Goal: Task Accomplishment & Management: Manage account settings

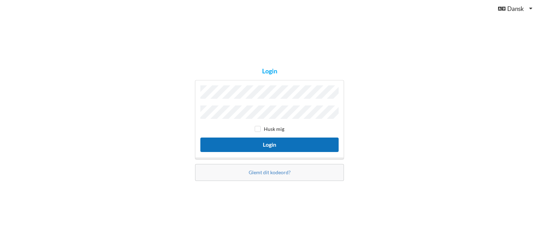
click at [251, 144] on button "Login" at bounding box center [269, 145] width 138 height 14
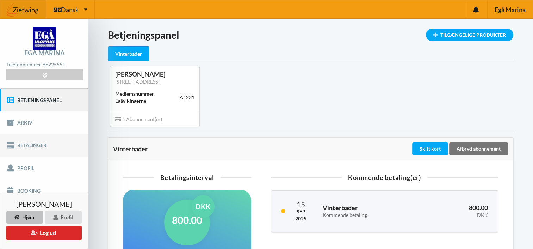
click at [26, 145] on link "Betalinger" at bounding box center [44, 145] width 88 height 23
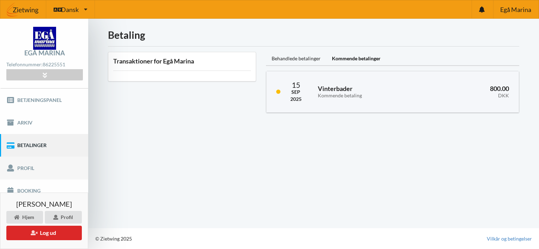
click at [30, 166] on link "Profil" at bounding box center [44, 168] width 88 height 23
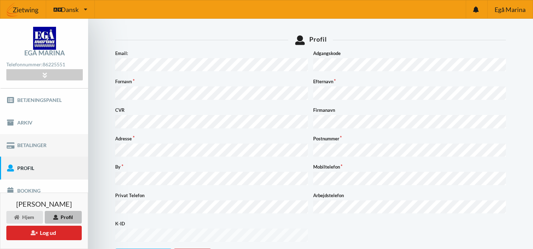
click at [28, 146] on link "Betalinger" at bounding box center [44, 145] width 88 height 23
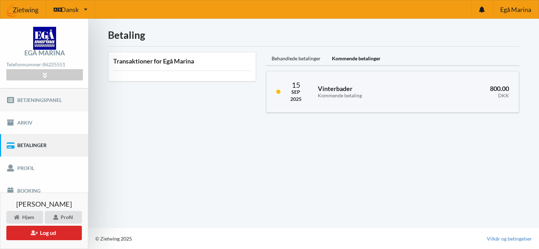
click at [36, 99] on link "Betjeningspanel" at bounding box center [44, 99] width 88 height 23
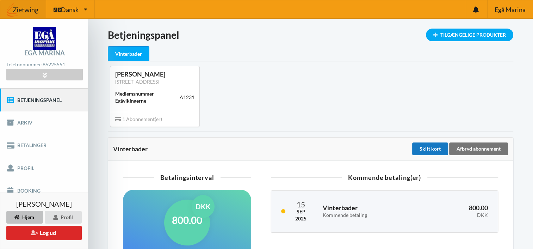
click at [421, 146] on div "Skift kort" at bounding box center [431, 148] width 36 height 13
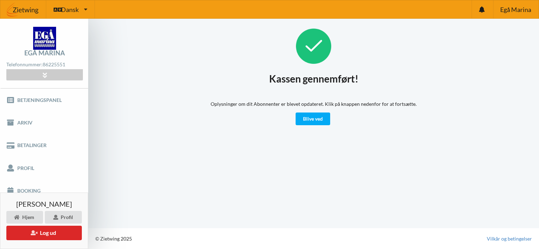
click at [230, 165] on div "Kassen gennemført! Oplysninger om dit Abonnenter er blevet opdateret. Klik på k…" at bounding box center [313, 123] width 451 height 209
click at [28, 99] on link "Betjeningspanel" at bounding box center [44, 99] width 88 height 23
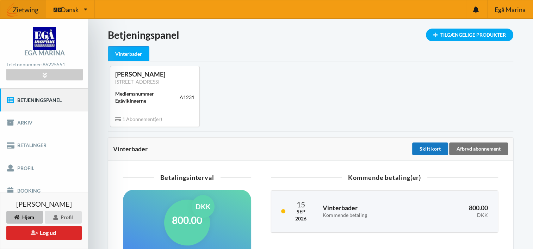
click at [435, 150] on div "Skift kort" at bounding box center [431, 148] width 36 height 13
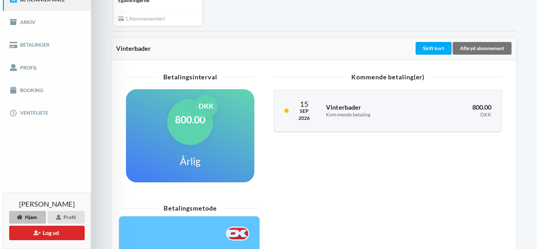
scroll to position [194, 0]
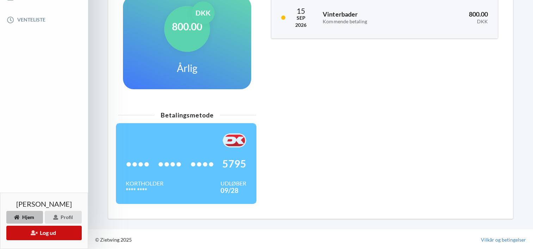
click at [28, 232] on button "Log ud" at bounding box center [43, 233] width 75 height 14
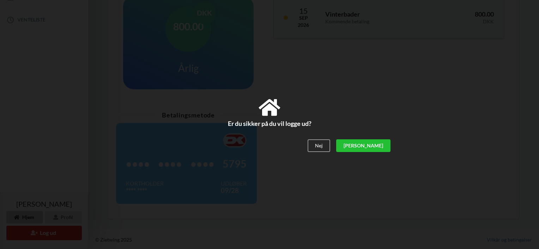
click at [384, 144] on div "[PERSON_NAME]" at bounding box center [363, 146] width 54 height 13
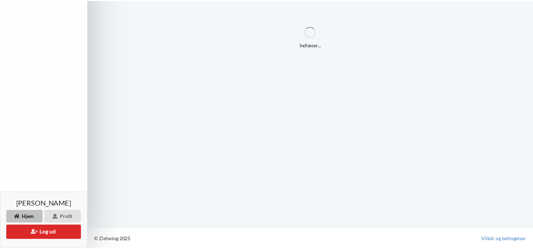
scroll to position [124, 0]
